Goal: Check status: Check status

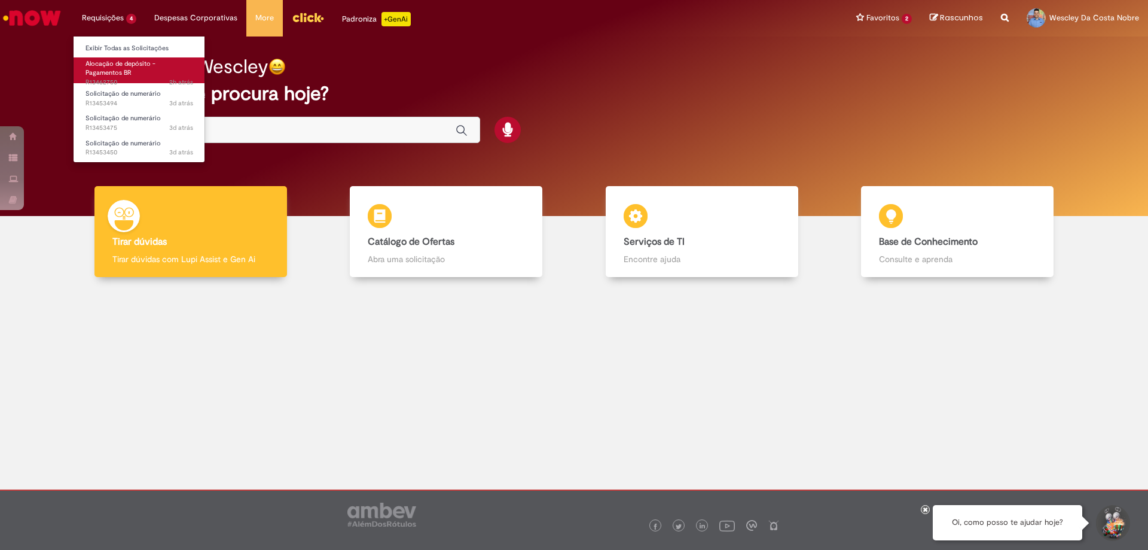
click at [120, 62] on span "Alocação de depósito - Pagamentos BR" at bounding box center [121, 68] width 70 height 19
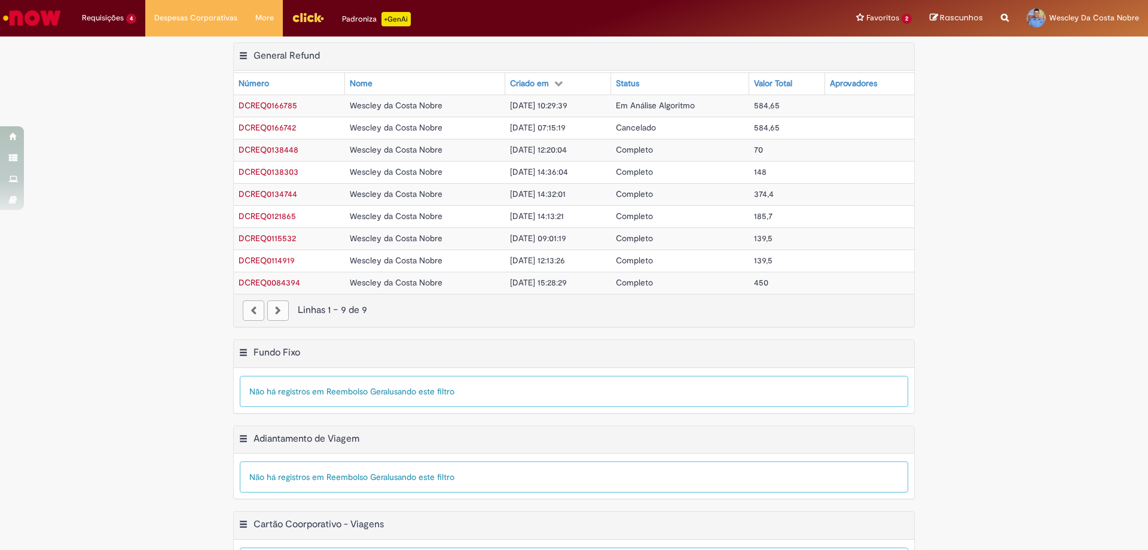
click at [282, 107] on span "DCREQ0166785" at bounding box center [268, 105] width 59 height 11
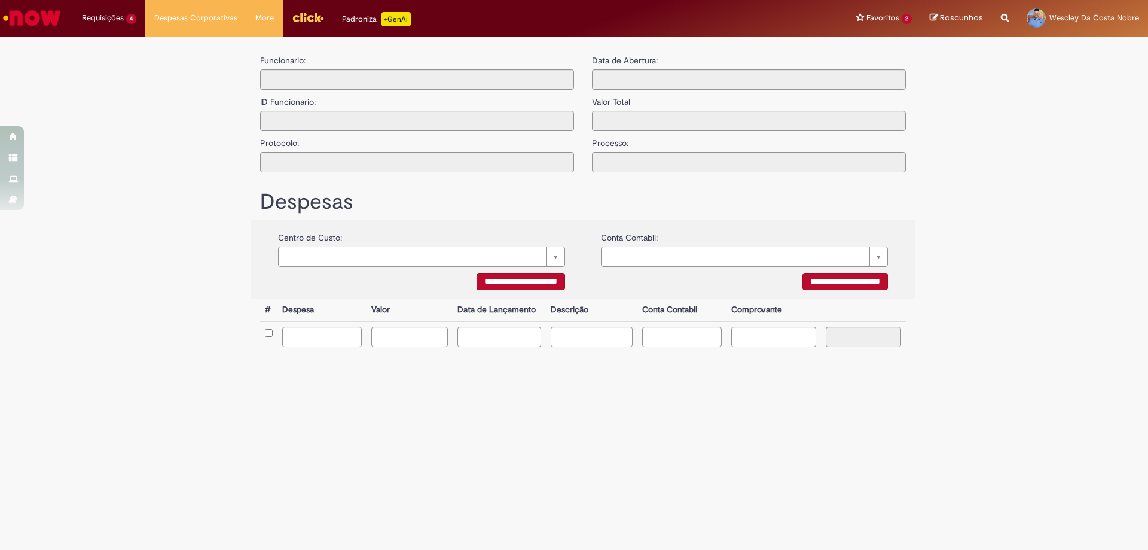
type input "**********"
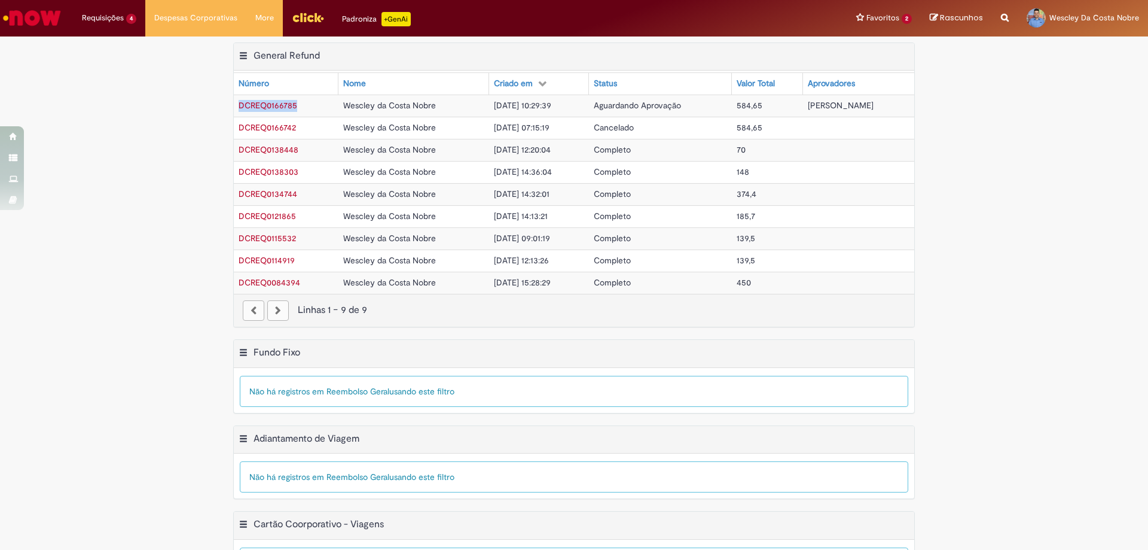
drag, startPoint x: 233, startPoint y: 105, endPoint x: 297, endPoint y: 105, distance: 64.0
click at [297, 105] on td "DCREQ0166785" at bounding box center [286, 106] width 105 height 22
copy span "DCREQ0166785"
click at [109, 23] on li "Requisições 4 Exibir Todas as Solicitações Alocação de depósito - Pagamentos BR…" at bounding box center [109, 18] width 72 height 36
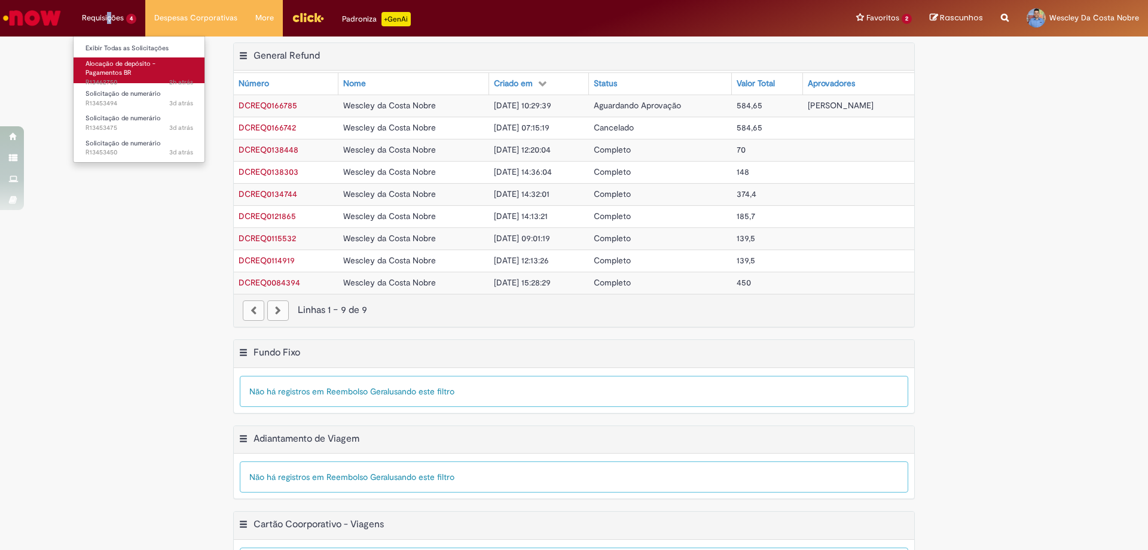
click at [133, 73] on link "Alocação de depósito - Pagamentos BR 2h atrás 2 horas atrás R13462750" at bounding box center [140, 70] width 132 height 26
